Goal: Task Accomplishment & Management: Manage account settings

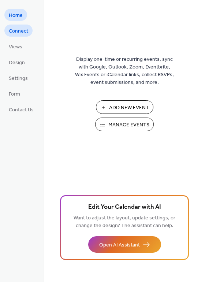
click at [18, 29] on span "Connect" at bounding box center [18, 31] width 19 height 8
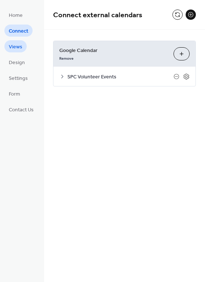
click at [18, 46] on span "Views" at bounding box center [16, 47] width 14 height 8
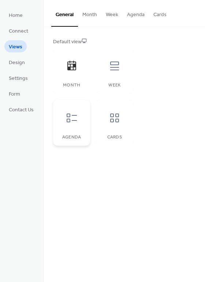
click at [76, 122] on icon at bounding box center [72, 118] width 12 height 12
click at [73, 73] on div at bounding box center [72, 66] width 22 height 22
click at [15, 63] on span "Design" at bounding box center [17, 63] width 16 height 8
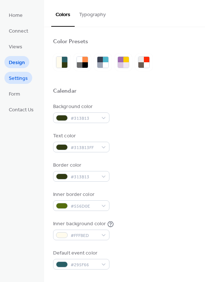
click at [17, 79] on span "Settings" at bounding box center [18, 79] width 19 height 8
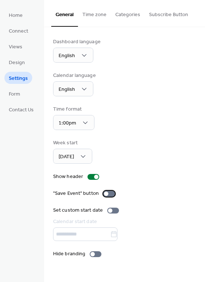
click at [105, 195] on div at bounding box center [106, 194] width 4 height 4
click at [17, 93] on span "Form" at bounding box center [14, 94] width 11 height 8
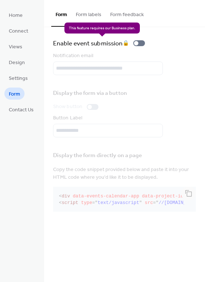
click at [137, 44] on div "Enable event submission 🔒" at bounding box center [100, 43] width 95 height 10
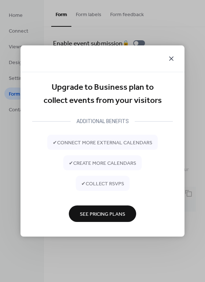
click at [170, 56] on icon at bounding box center [171, 58] width 9 height 9
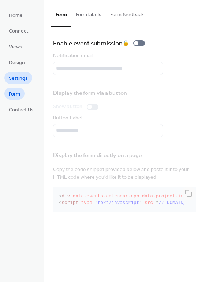
click at [14, 76] on span "Settings" at bounding box center [18, 79] width 19 height 8
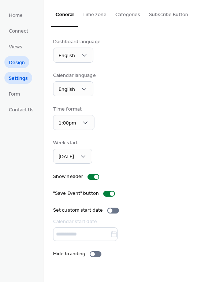
click at [18, 63] on span "Design" at bounding box center [17, 63] width 16 height 8
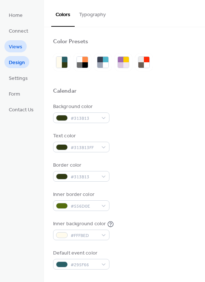
click at [16, 44] on span "Views" at bounding box center [16, 47] width 14 height 8
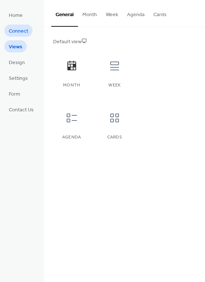
click at [17, 31] on span "Connect" at bounding box center [18, 31] width 19 height 8
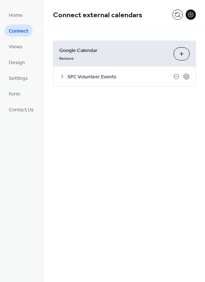
click at [88, 78] on span "SPC Volunteer Events" at bounding box center [120, 77] width 106 height 8
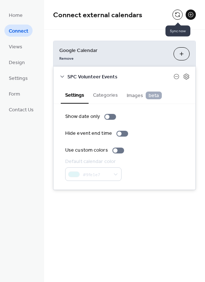
click at [178, 15] on button at bounding box center [178, 15] width 10 height 10
click at [14, 48] on span "Views" at bounding box center [16, 47] width 14 height 8
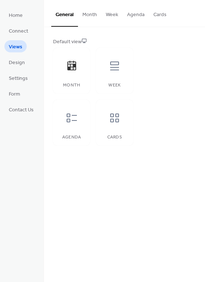
click at [89, 14] on button "Month" at bounding box center [89, 13] width 23 height 26
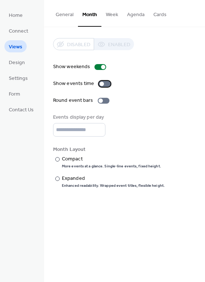
click at [100, 83] on div at bounding box center [102, 84] width 4 height 4
click at [58, 178] on div at bounding box center [57, 179] width 4 height 4
click at [115, 14] on button "Week" at bounding box center [111, 13] width 21 height 26
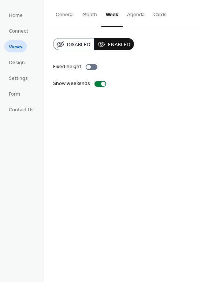
click at [139, 16] on button "Agenda" at bounding box center [136, 13] width 26 height 26
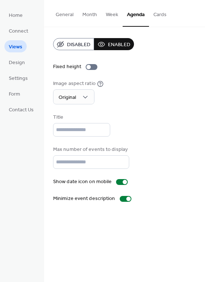
click at [88, 18] on button "Month" at bounding box center [89, 13] width 23 height 26
